Goal: Understand process/instructions

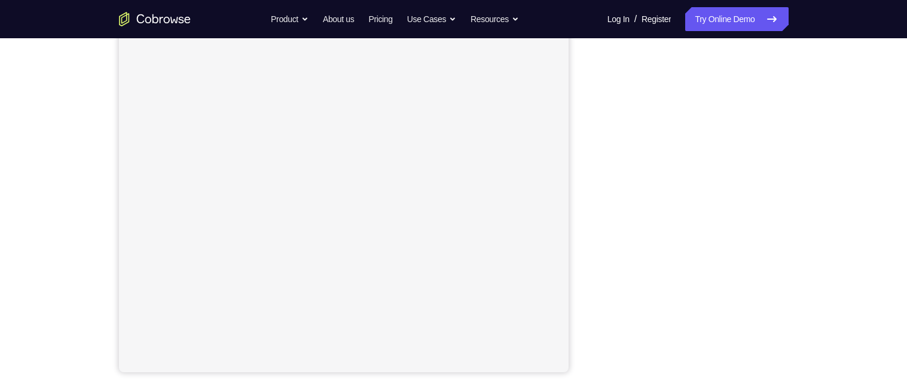
scroll to position [182, 0]
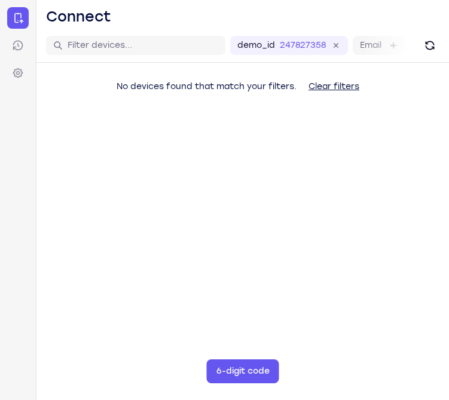
type input "4"
type input "5"
